Goal: Find specific page/section: Find specific page/section

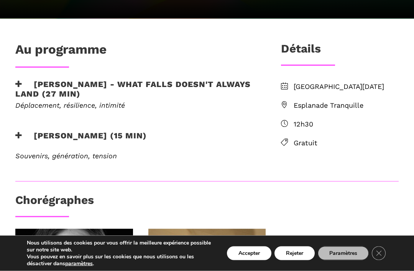
scroll to position [174, 0]
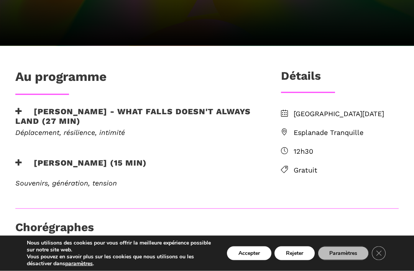
click at [340, 130] on span "Esplanade Tranquille" at bounding box center [346, 132] width 105 height 11
click at [286, 130] on icon at bounding box center [284, 131] width 7 height 7
click at [284, 132] on icon at bounding box center [284, 131] width 7 height 7
click at [288, 131] on icon at bounding box center [284, 131] width 7 height 7
click at [341, 133] on span "Esplanade Tranquille" at bounding box center [346, 132] width 105 height 11
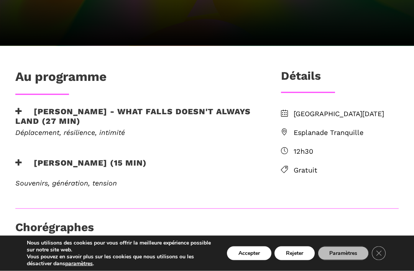
click at [343, 133] on span "Esplanade Tranquille" at bounding box center [346, 132] width 105 height 11
click at [341, 133] on span "Esplanade Tranquille" at bounding box center [346, 132] width 105 height 11
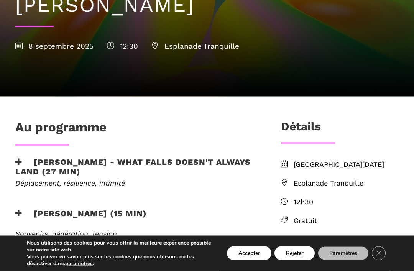
scroll to position [125, 0]
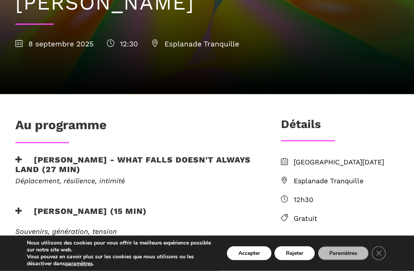
click at [402, 179] on div "Lundi 8 septembre 2025 Esplanade Tranquille 12h30 Gratuit" at bounding box center [339, 201] width 133 height 88
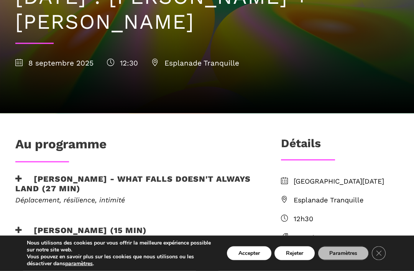
scroll to position [109, 0]
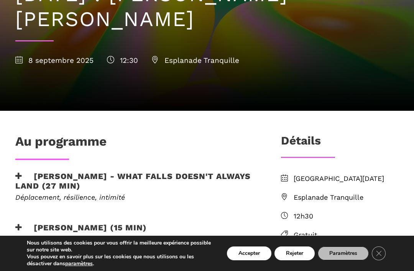
click at [197, 64] on span "Esplanade Tranquille" at bounding box center [195, 60] width 88 height 9
click at [200, 59] on span "Esplanade Tranquille" at bounding box center [195, 60] width 88 height 9
click at [187, 61] on span "Esplanade Tranquille" at bounding box center [195, 60] width 88 height 9
click at [176, 61] on span "Esplanade Tranquille" at bounding box center [195, 60] width 88 height 9
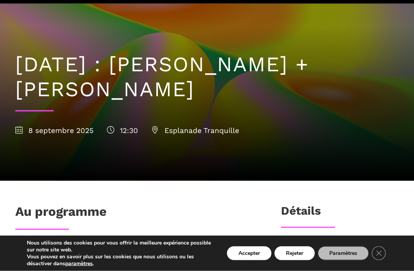
scroll to position [0, 0]
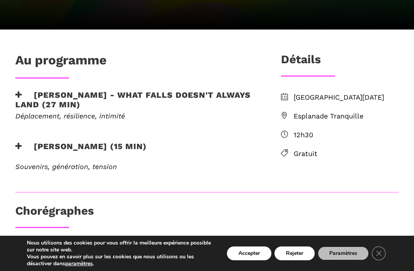
scroll to position [190, 0]
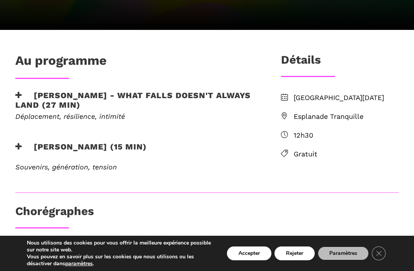
click at [314, 117] on span "Esplanade Tranquille" at bounding box center [346, 116] width 105 height 11
click at [310, 115] on span "Esplanade Tranquille" at bounding box center [346, 116] width 105 height 11
click at [308, 115] on span "Esplanade Tranquille" at bounding box center [346, 116] width 105 height 11
click at [314, 113] on span "Esplanade Tranquille" at bounding box center [346, 116] width 105 height 11
click at [320, 117] on span "Esplanade Tranquille" at bounding box center [346, 116] width 105 height 11
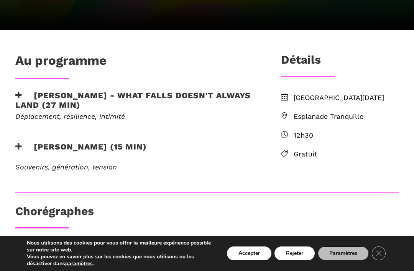
click at [318, 116] on span "Esplanade Tranquille" at bounding box center [346, 116] width 105 height 11
click at [291, 117] on li "Esplanade Tranquille" at bounding box center [340, 116] width 118 height 11
click at [331, 116] on span "Esplanade Tranquille" at bounding box center [346, 116] width 105 height 11
click at [341, 114] on span "Esplanade Tranquille" at bounding box center [346, 116] width 105 height 11
click at [340, 114] on span "Esplanade Tranquille" at bounding box center [346, 116] width 105 height 11
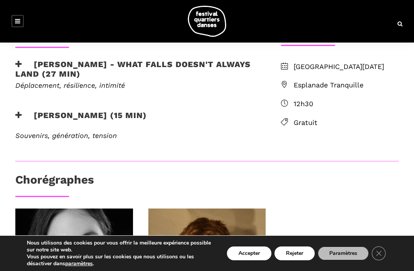
scroll to position [220, 0]
